Goal: Transaction & Acquisition: Purchase product/service

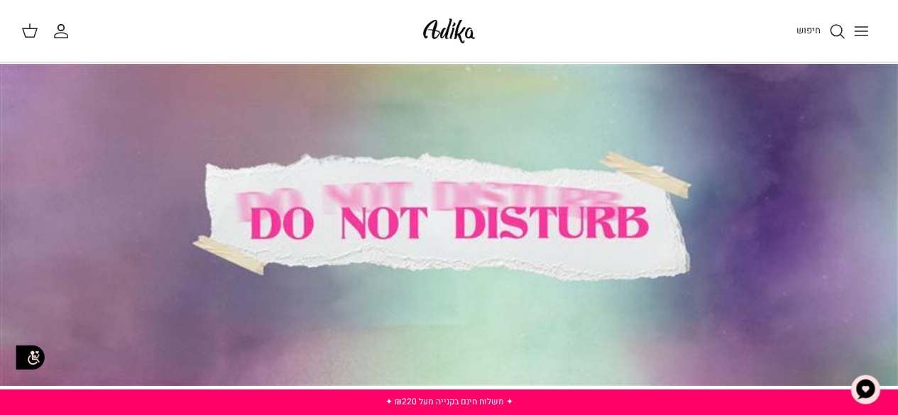
click at [858, 29] on icon "Toggle menu" at bounding box center [861, 31] width 17 height 17
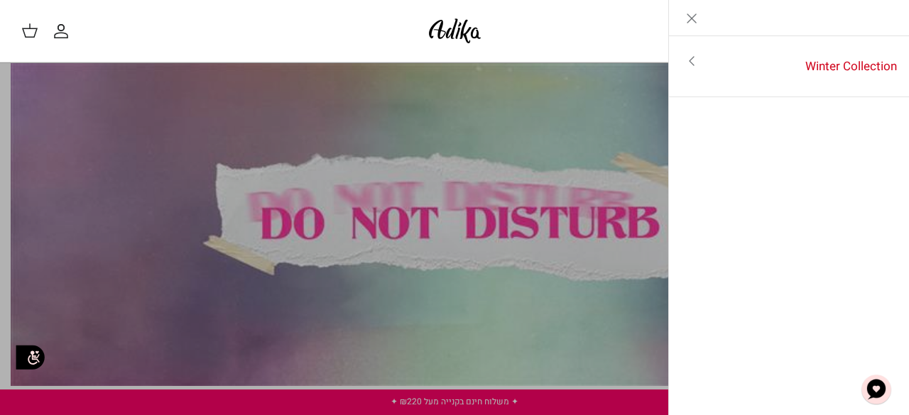
click at [690, 18] on icon "Close" at bounding box center [691, 18] width 17 height 17
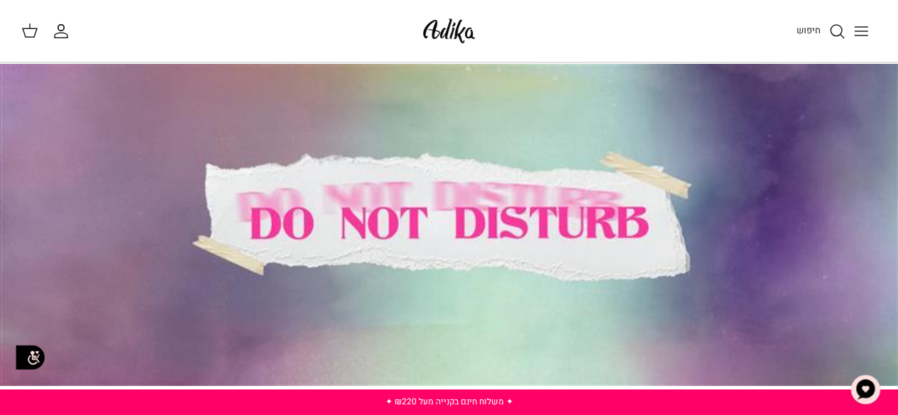
click at [869, 40] on button "Toggle menu" at bounding box center [861, 31] width 31 height 31
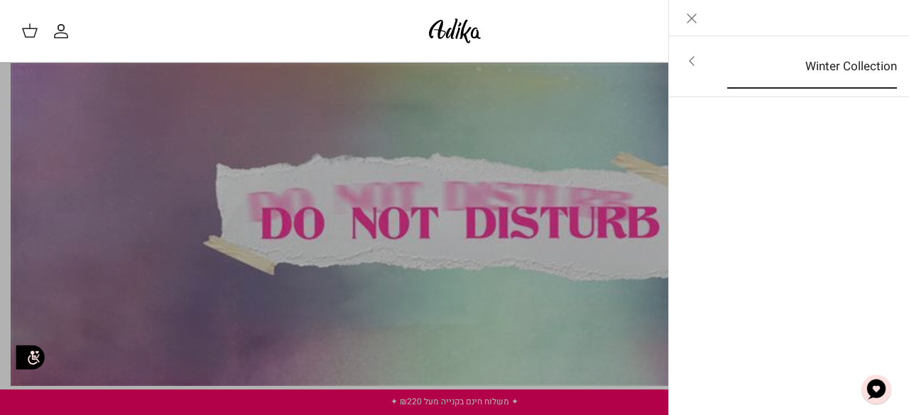
click at [818, 65] on link "Winter Collection" at bounding box center [811, 67] width 195 height 44
click at [871, 55] on link "לכל הפריטים" at bounding box center [789, 63] width 227 height 36
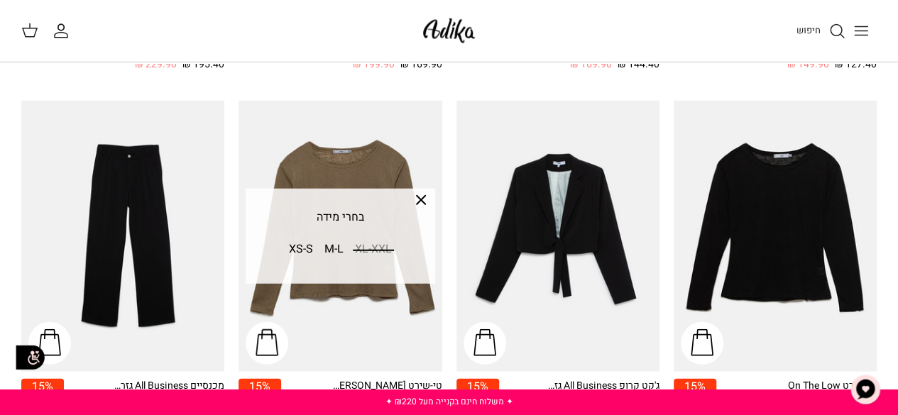
scroll to position [1726, 0]
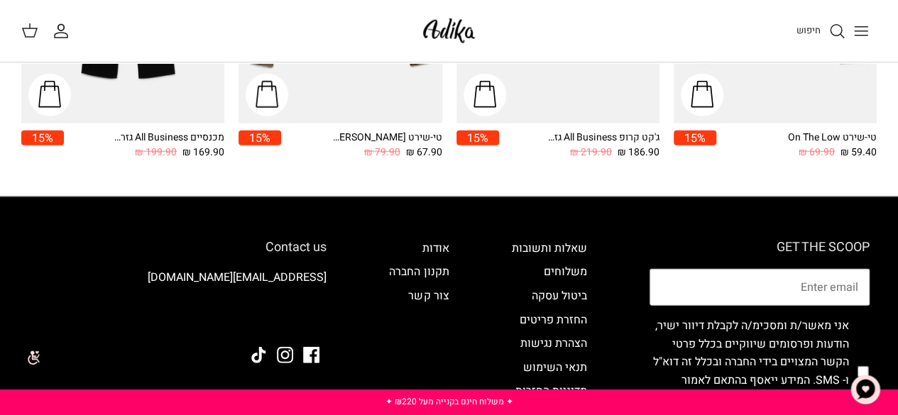
click at [865, 33] on icon "Toggle menu" at bounding box center [861, 31] width 17 height 17
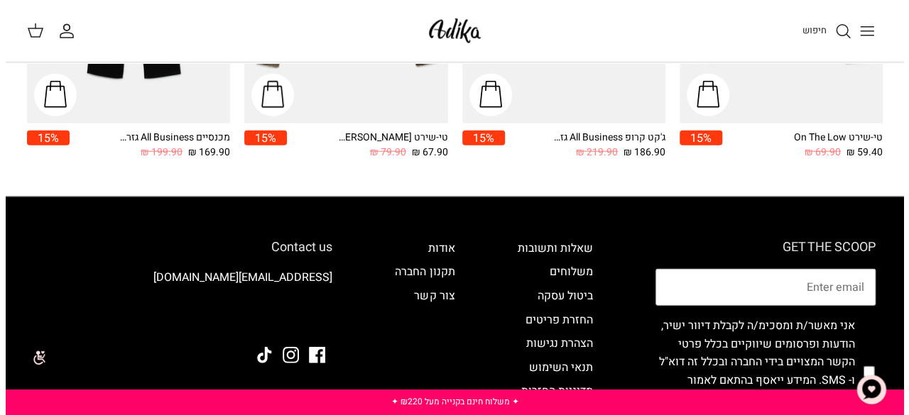
scroll to position [1741, 0]
